Goal: Navigation & Orientation: Find specific page/section

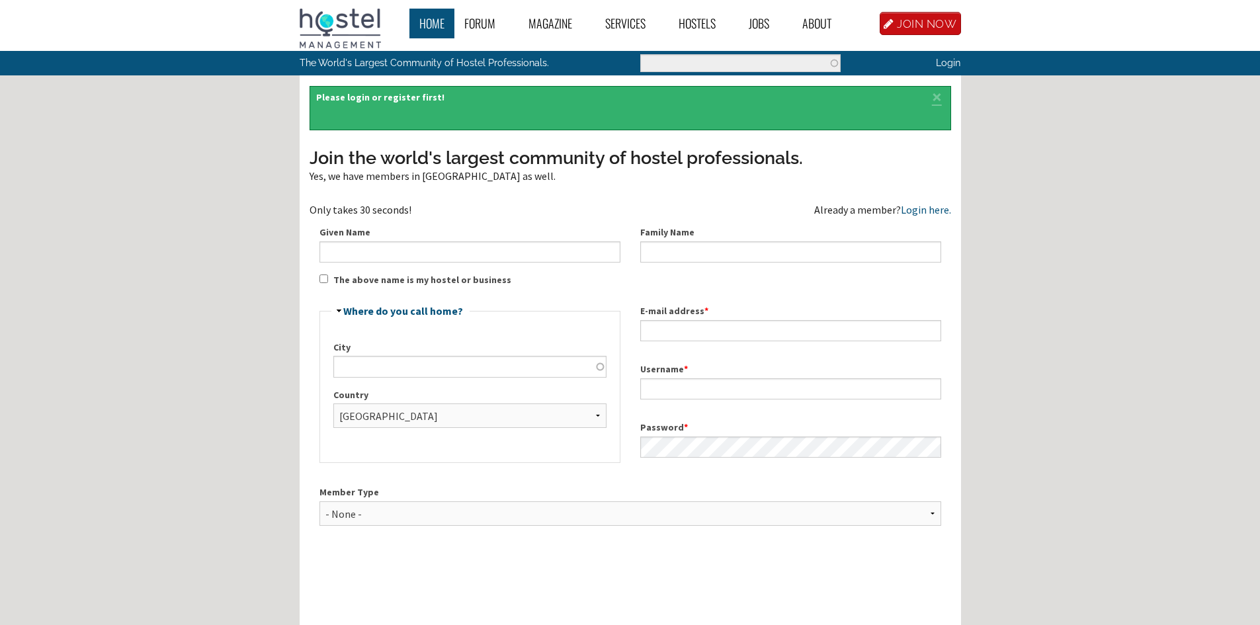
click at [432, 22] on link "Home" at bounding box center [431, 24] width 45 height 30
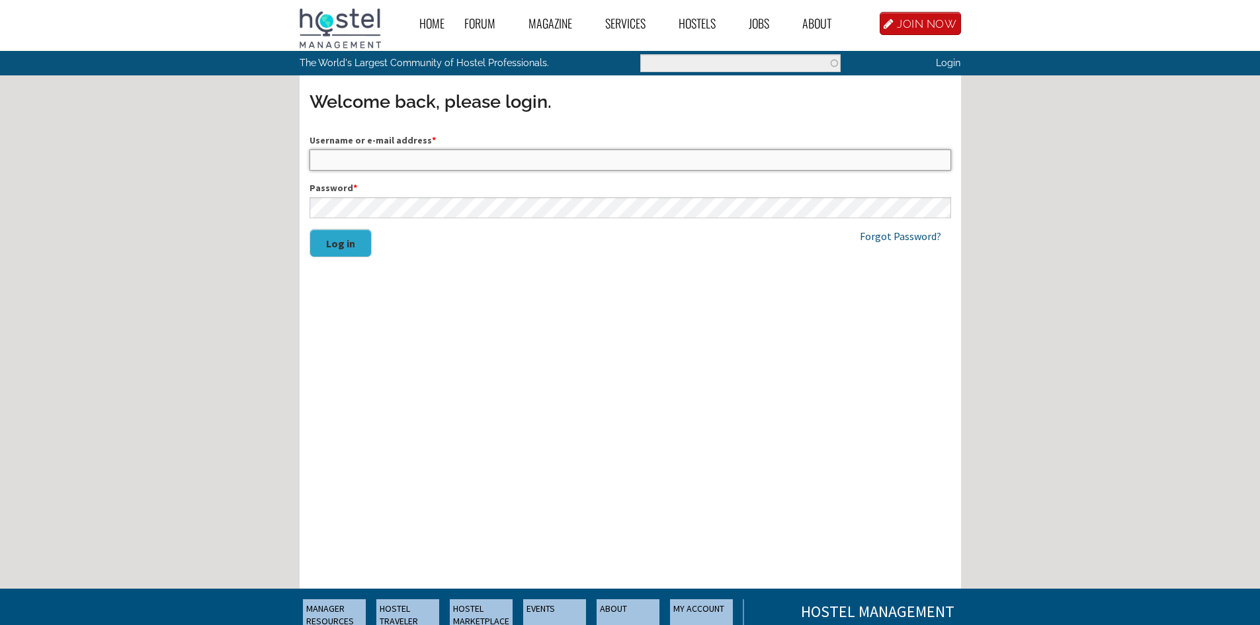
click at [425, 157] on input "Username or e-mail address *" at bounding box center [631, 160] width 642 height 21
type input "loohhostelsads@gmail.com"
drag, startPoint x: 316, startPoint y: 163, endPoint x: 359, endPoint y: 165, distance: 42.4
click at [359, 165] on input "loohhostelsads@gmail.com" at bounding box center [631, 160] width 642 height 21
click at [343, 245] on button "Log in" at bounding box center [341, 243] width 62 height 28
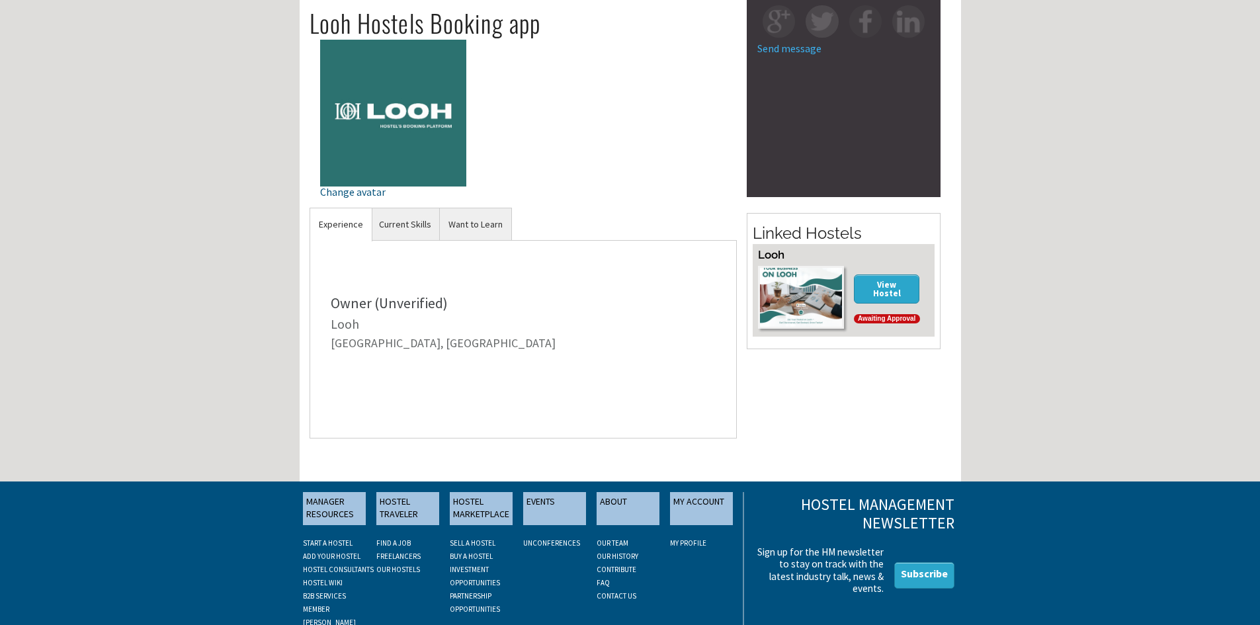
scroll to position [132, 0]
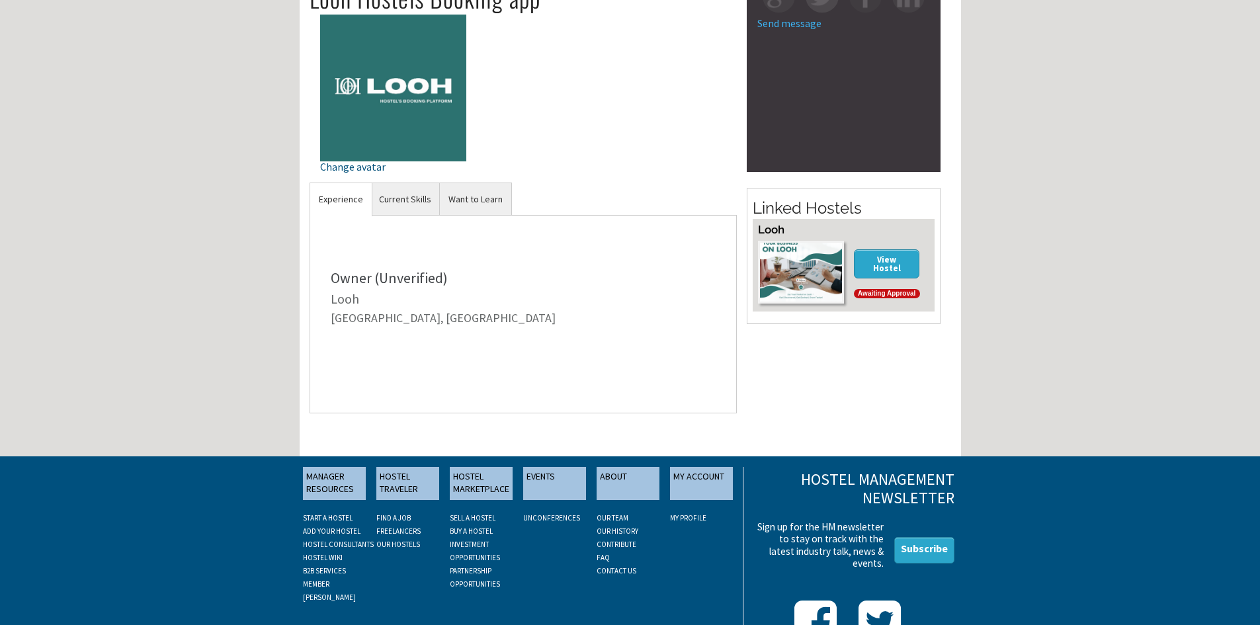
click at [821, 267] on img at bounding box center [801, 272] width 82 height 58
click at [787, 275] on img at bounding box center [801, 272] width 82 height 58
click at [411, 285] on div "Owner (Unverified)" at bounding box center [524, 278] width 386 height 15
click at [377, 262] on div "Owner (Unverified) [PERSON_NAME][GEOGRAPHIC_DATA], [GEOGRAPHIC_DATA]" at bounding box center [523, 300] width 407 height 81
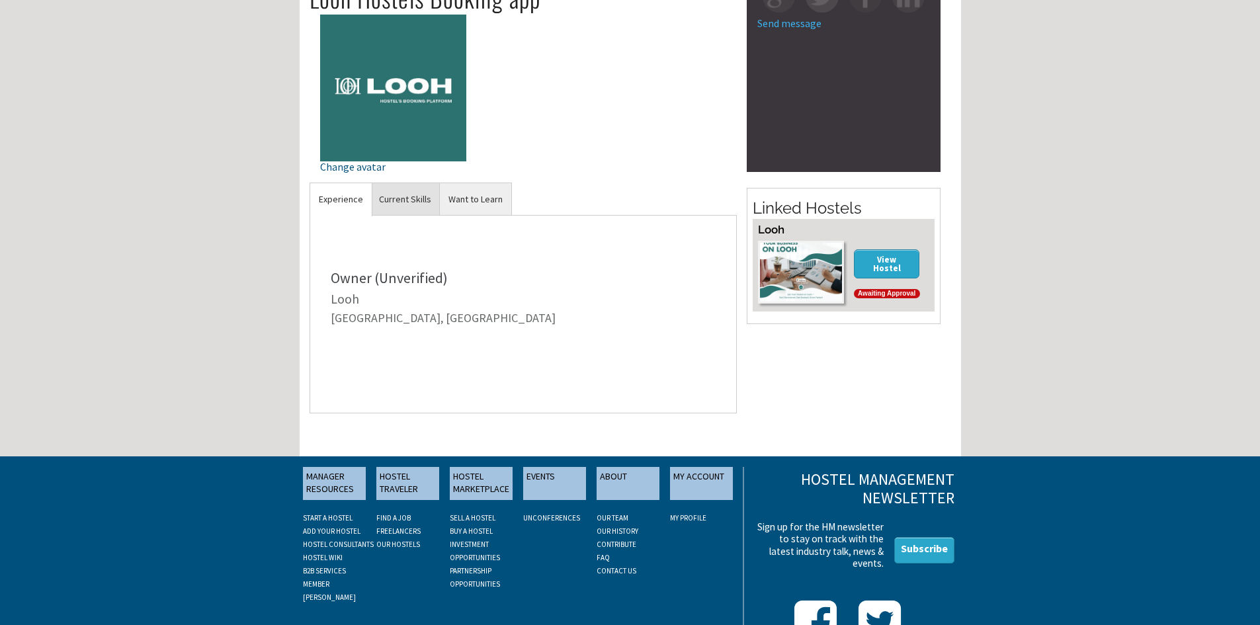
click at [400, 209] on link "Current Skills" at bounding box center [404, 199] width 69 height 32
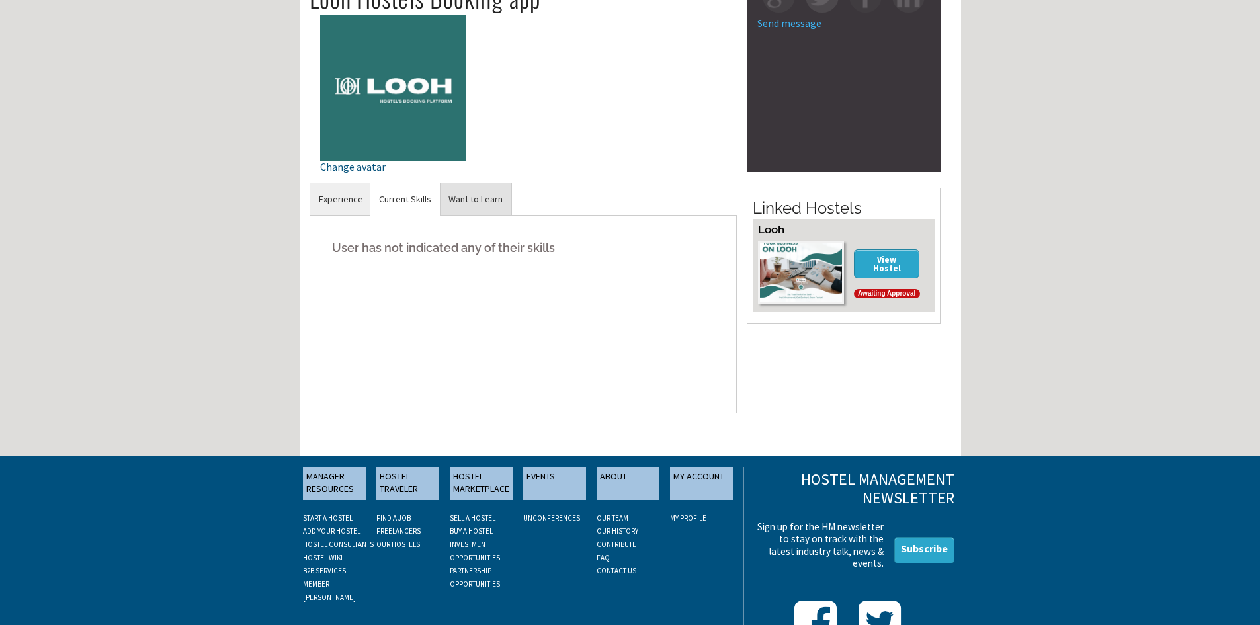
click at [486, 194] on link "Want to Learn" at bounding box center [475, 199] width 71 height 32
click at [881, 260] on link "View Hostel" at bounding box center [887, 263] width 66 height 28
